Goal: Use online tool/utility: Utilize a website feature to perform a specific function

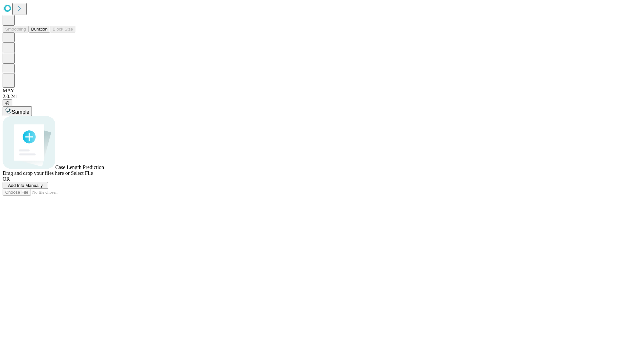
click at [47, 32] on button "Duration" at bounding box center [39, 29] width 21 height 7
click at [43, 188] on span "Add Info Manually" at bounding box center [25, 185] width 35 height 5
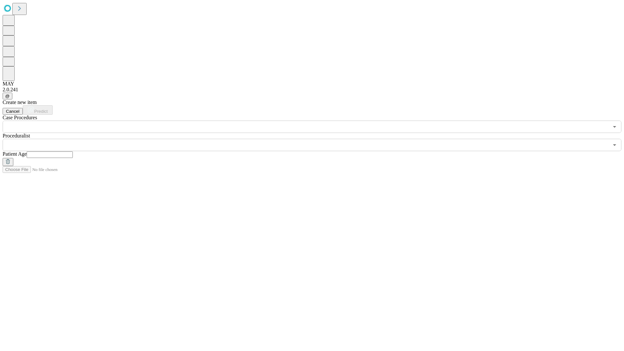
click at [73, 151] on input "text" at bounding box center [50, 154] width 46 height 6
type input "**"
click at [316, 139] on input "text" at bounding box center [306, 145] width 606 height 12
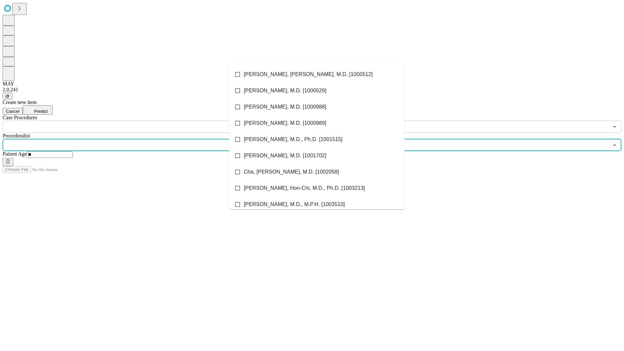
click at [317, 74] on li "[PERSON_NAME], [PERSON_NAME], M.D. [1000512]" at bounding box center [316, 74] width 175 height 16
click at [136, 121] on input "text" at bounding box center [306, 127] width 606 height 12
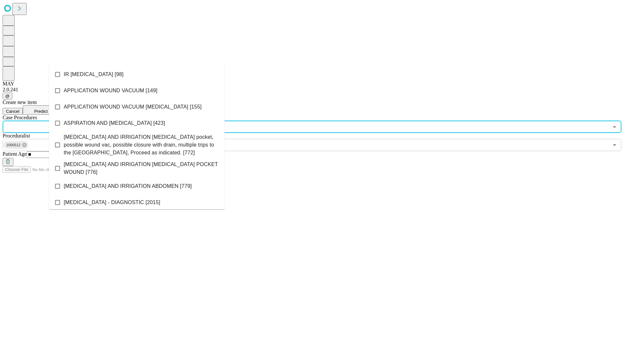
click at [137, 74] on li "IR [MEDICAL_DATA] [98]" at bounding box center [136, 74] width 175 height 16
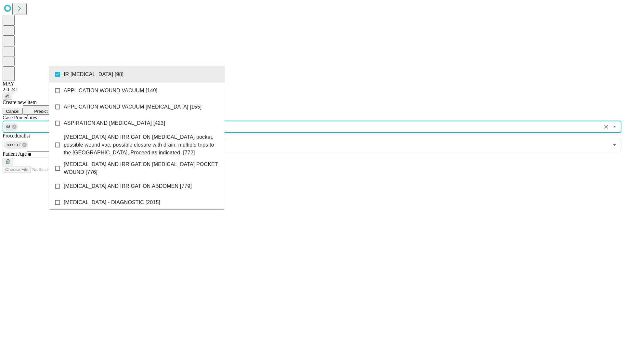
click at [47, 109] on span "Predict" at bounding box center [40, 111] width 13 height 5
